Goal: Task Accomplishment & Management: Use online tool/utility

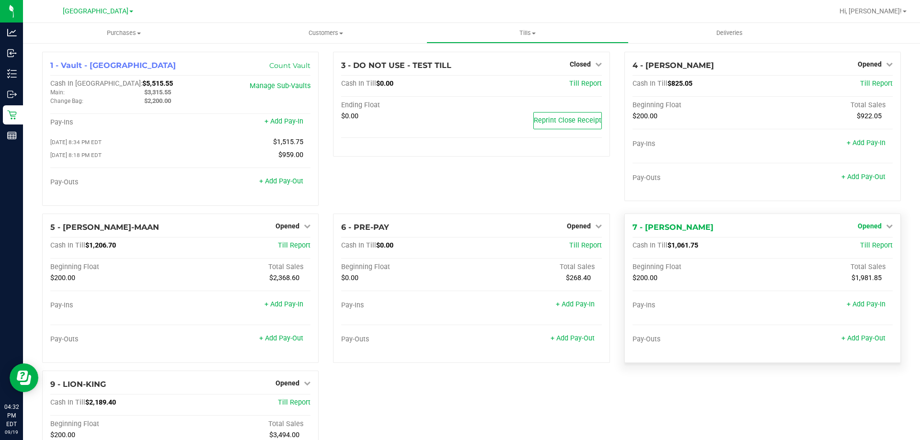
click at [873, 227] on span "Opened" at bounding box center [869, 226] width 24 height 8
click at [863, 250] on link "Close Till" at bounding box center [870, 246] width 26 height 8
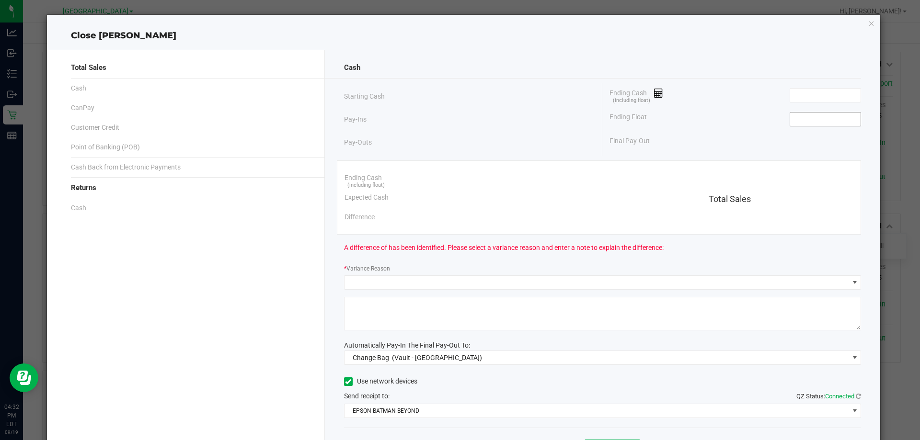
click at [817, 117] on input at bounding box center [825, 119] width 70 height 13
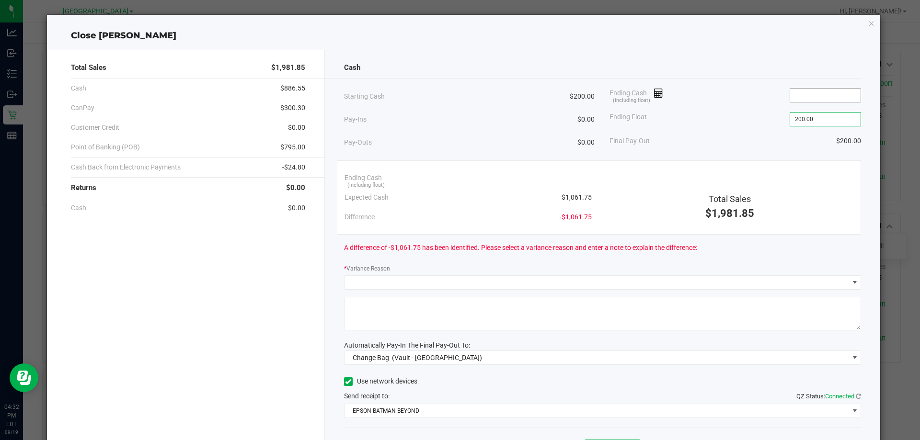
type input "$200.00"
click at [812, 95] on input at bounding box center [825, 95] width 70 height 13
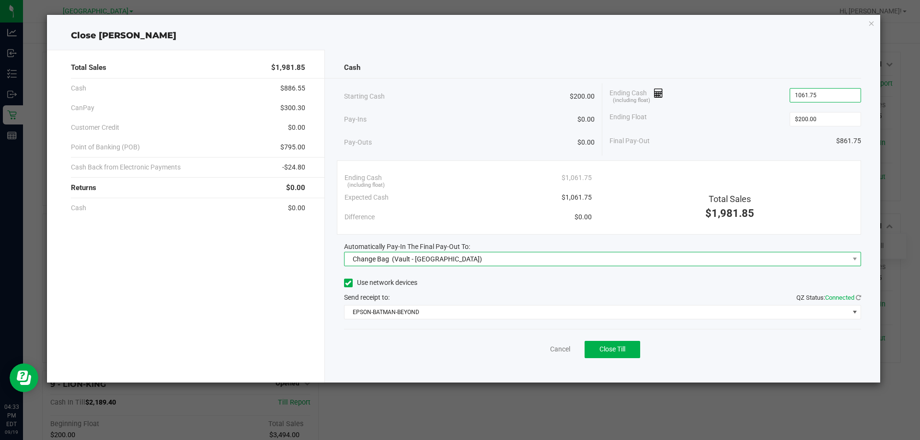
click at [529, 262] on span "Change Bag (Vault - North Palm Beach WC)" at bounding box center [596, 258] width 504 height 13
type input "$1,061.75"
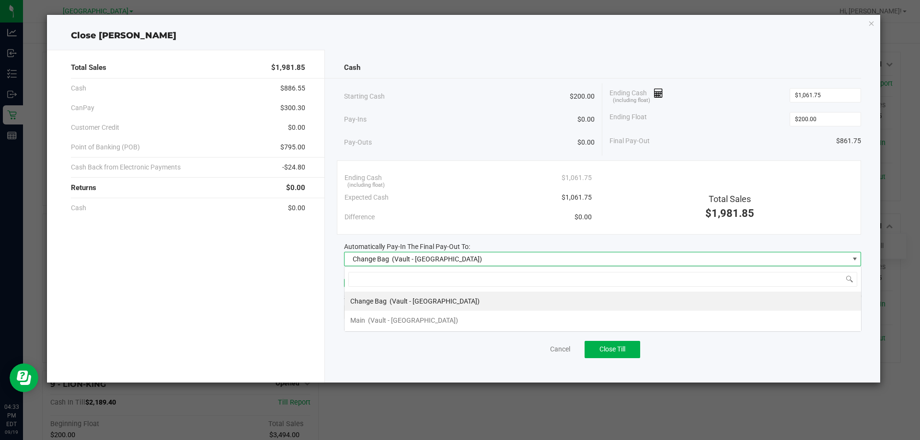
scroll to position [14, 517]
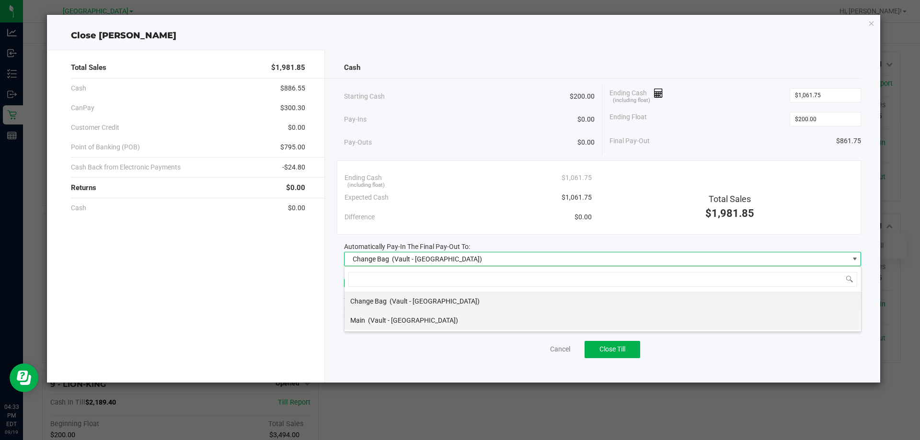
click at [430, 318] on span "(Vault - North Palm Beach WC)" at bounding box center [413, 321] width 90 height 8
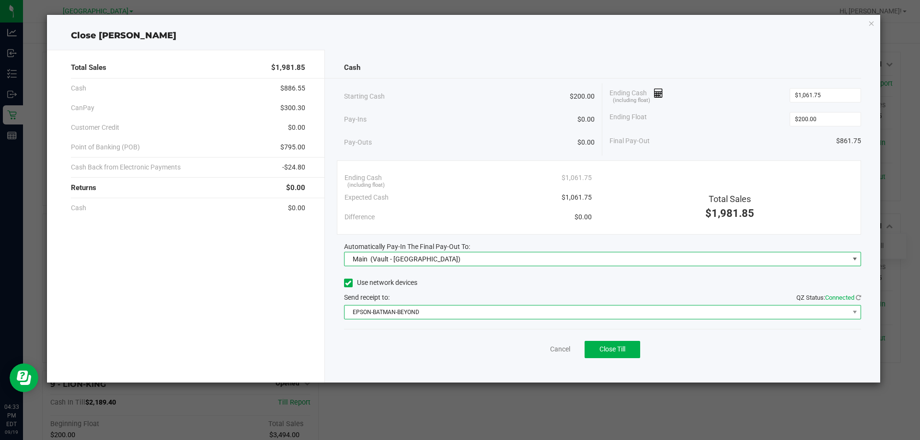
click at [479, 310] on span "EPSON-BATMAN-BEYOND" at bounding box center [596, 312] width 504 height 13
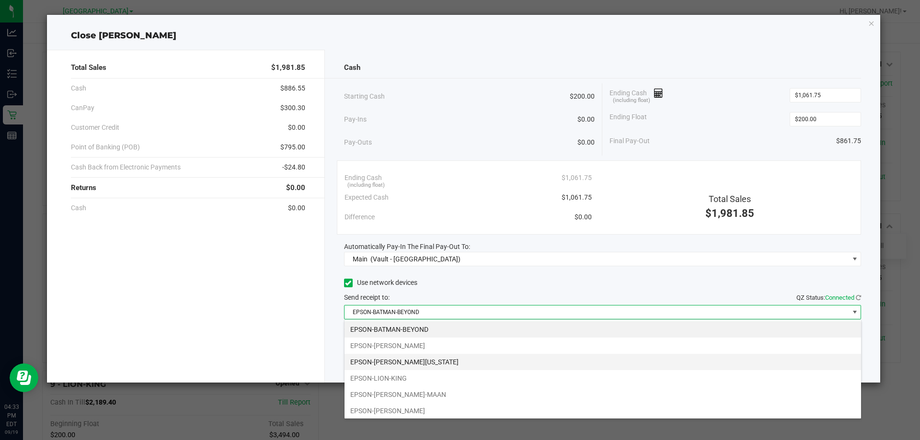
click at [433, 363] on li "EPSON-HANNAH-MONTANA" at bounding box center [602, 362] width 516 height 16
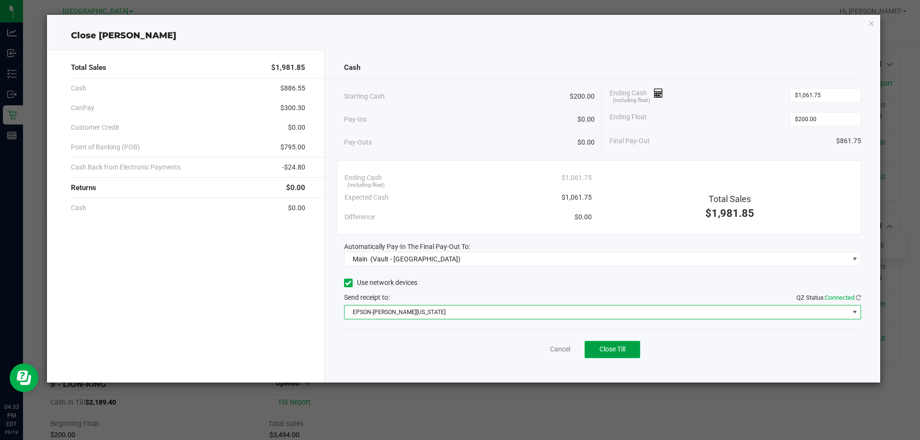
click at [608, 351] on span "Close Till" at bounding box center [612, 349] width 26 height 8
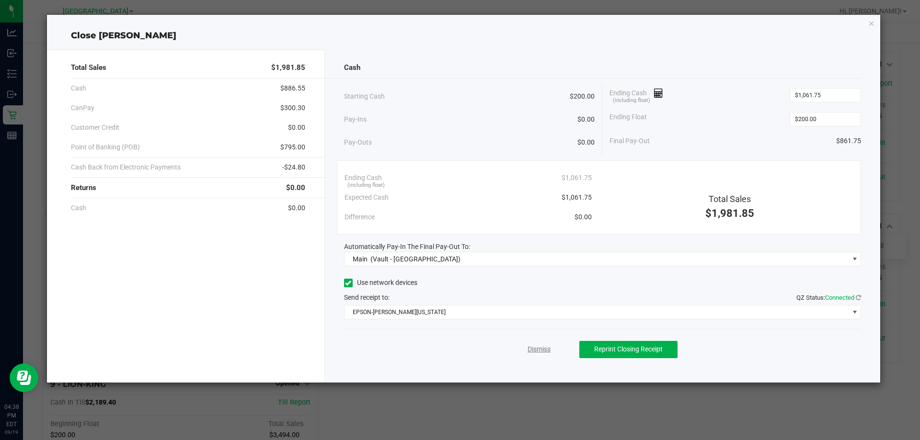
click at [544, 352] on link "Dismiss" at bounding box center [538, 349] width 23 height 10
